Goal: Task Accomplishment & Management: Manage account settings

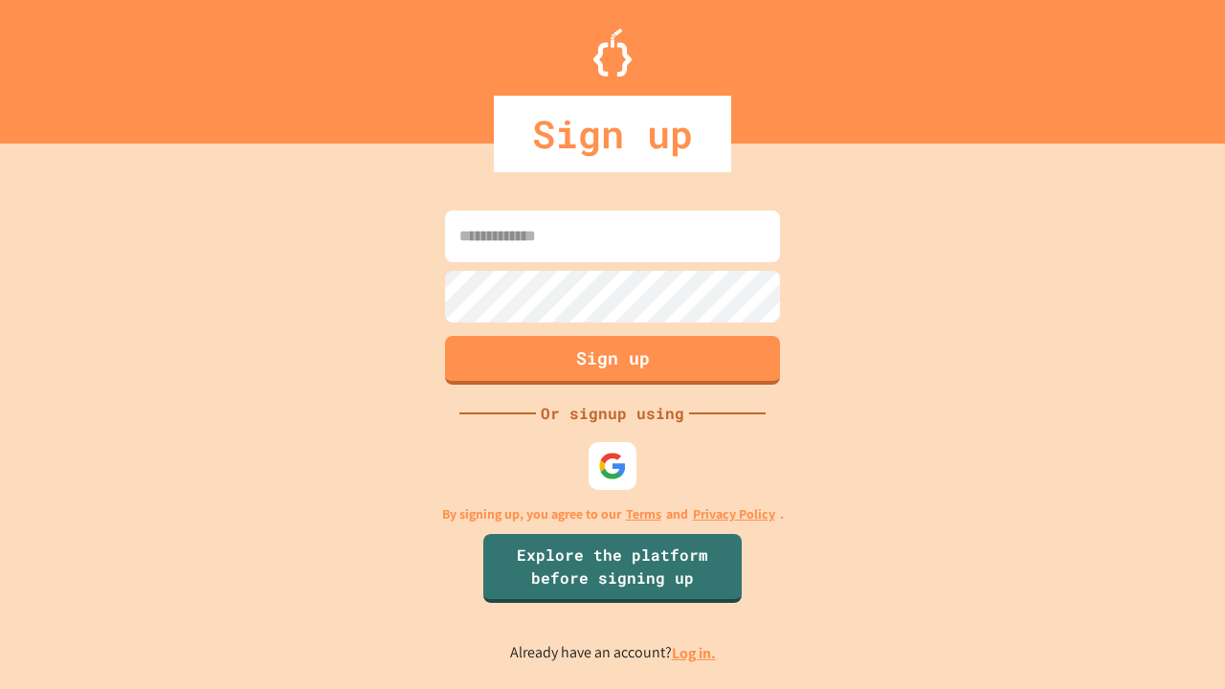
click at [695, 652] on link "Log in." at bounding box center [694, 653] width 44 height 20
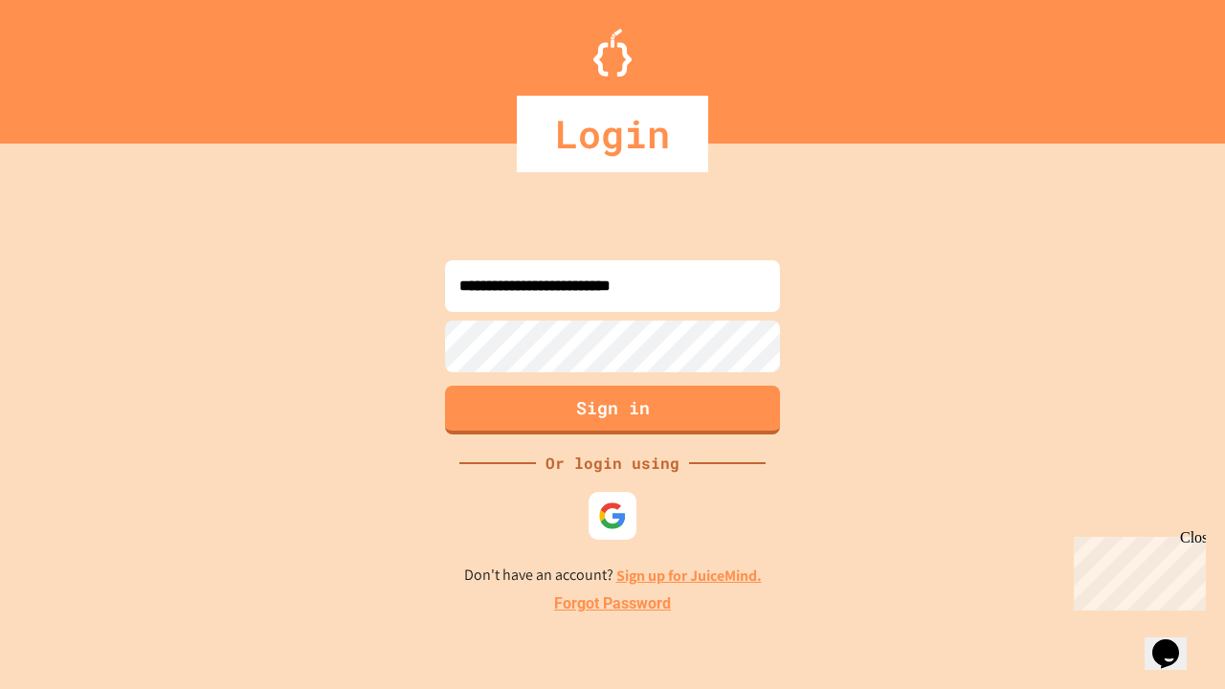
type input "**********"
